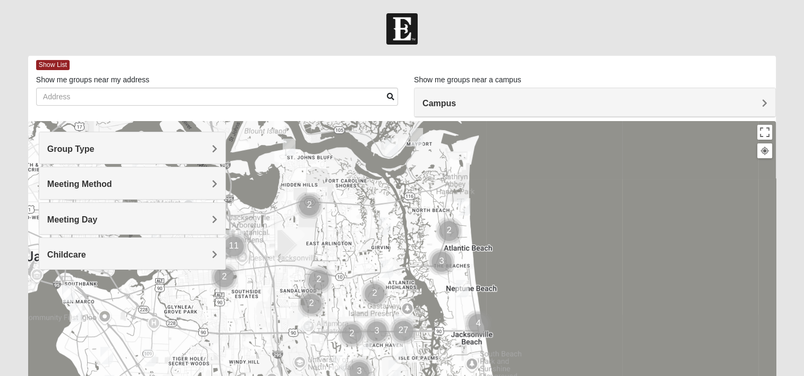
click at [178, 217] on h4 "Meeting Day" at bounding box center [132, 220] width 170 height 10
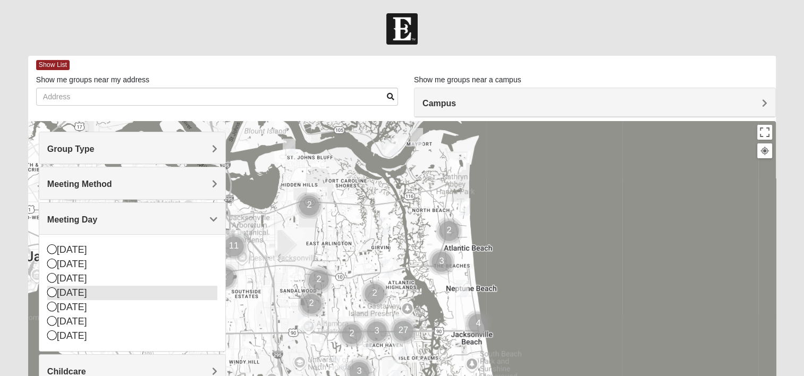
click at [48, 293] on icon at bounding box center [52, 293] width 10 height 10
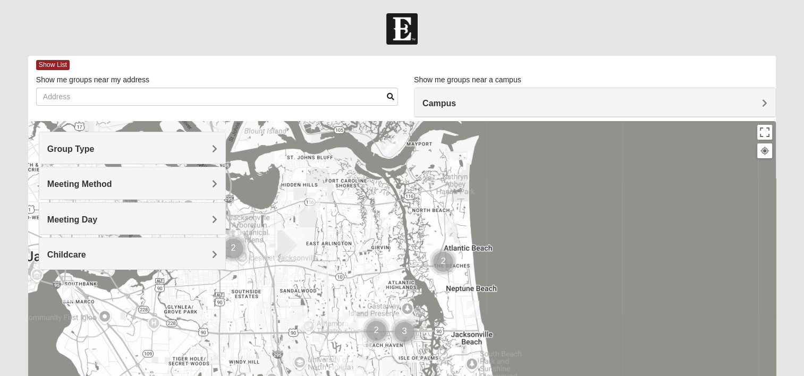
click at [95, 145] on span "Group Type" at bounding box center [70, 149] width 47 height 9
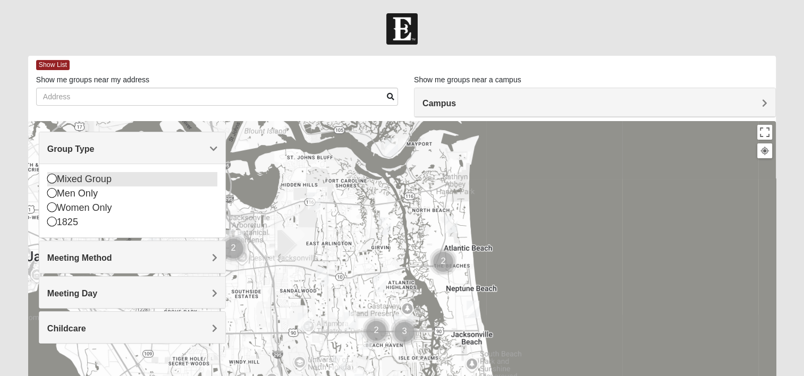
click at [48, 177] on icon at bounding box center [52, 179] width 10 height 10
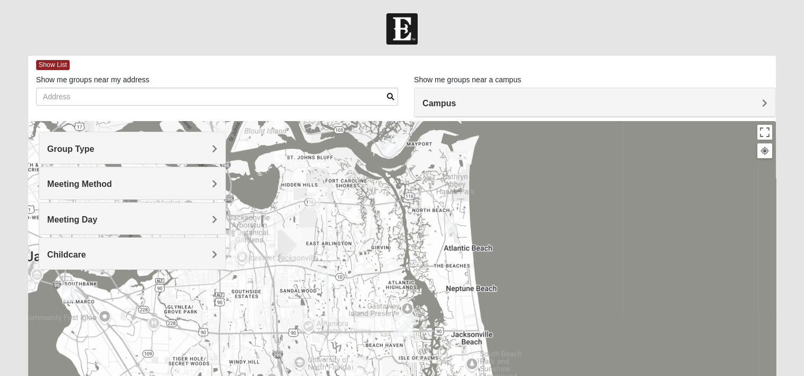
click at [200, 184] on h4 "Meeting Method" at bounding box center [132, 184] width 170 height 10
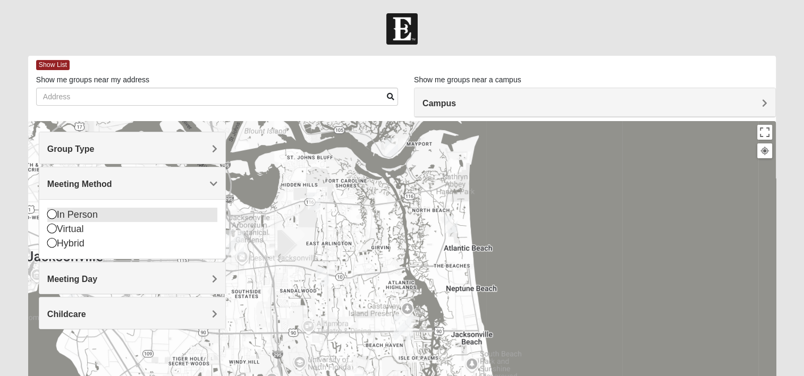
click at [53, 213] on icon at bounding box center [52, 214] width 10 height 10
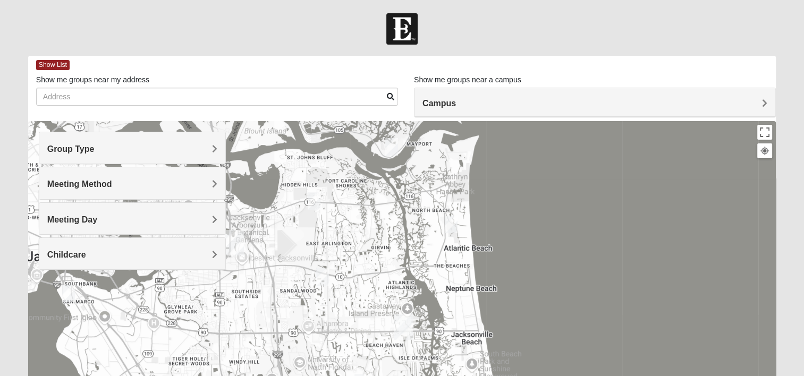
click at [199, 217] on h4 "Meeting Day" at bounding box center [132, 220] width 170 height 10
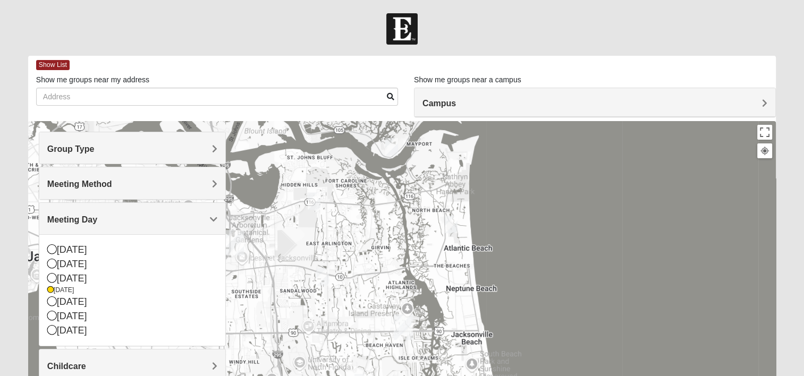
click at [199, 217] on h4 "Meeting Day" at bounding box center [132, 220] width 170 height 10
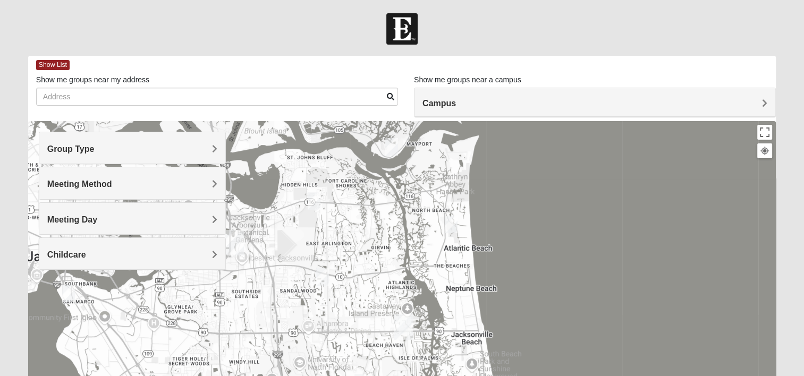
click at [536, 247] on div at bounding box center [402, 333] width 748 height 425
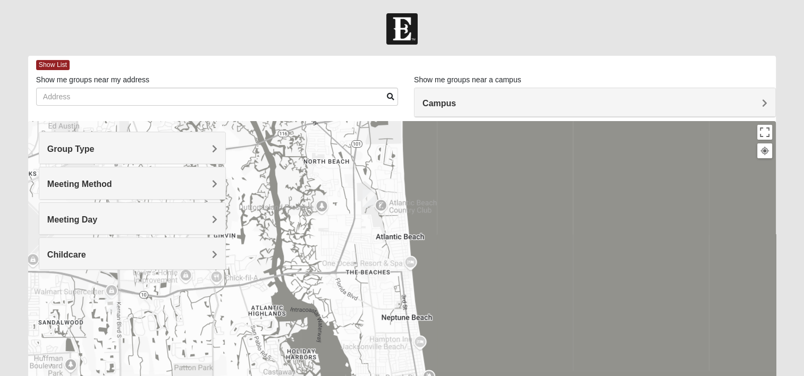
click at [474, 90] on div "Campus" at bounding box center [595, 102] width 361 height 29
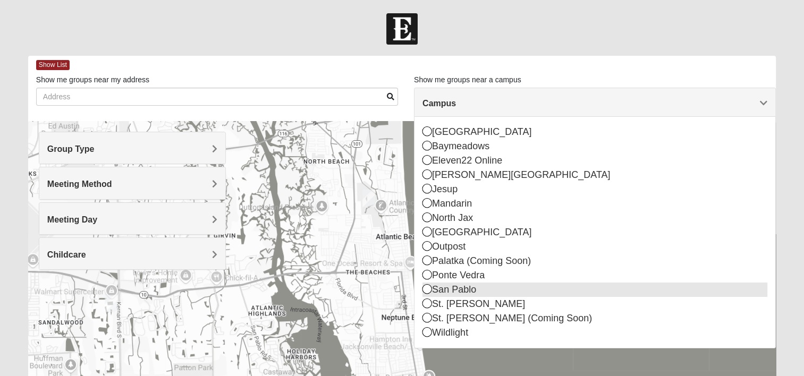
click at [426, 293] on icon at bounding box center [428, 289] width 10 height 10
